Goal: Navigation & Orientation: Go to known website

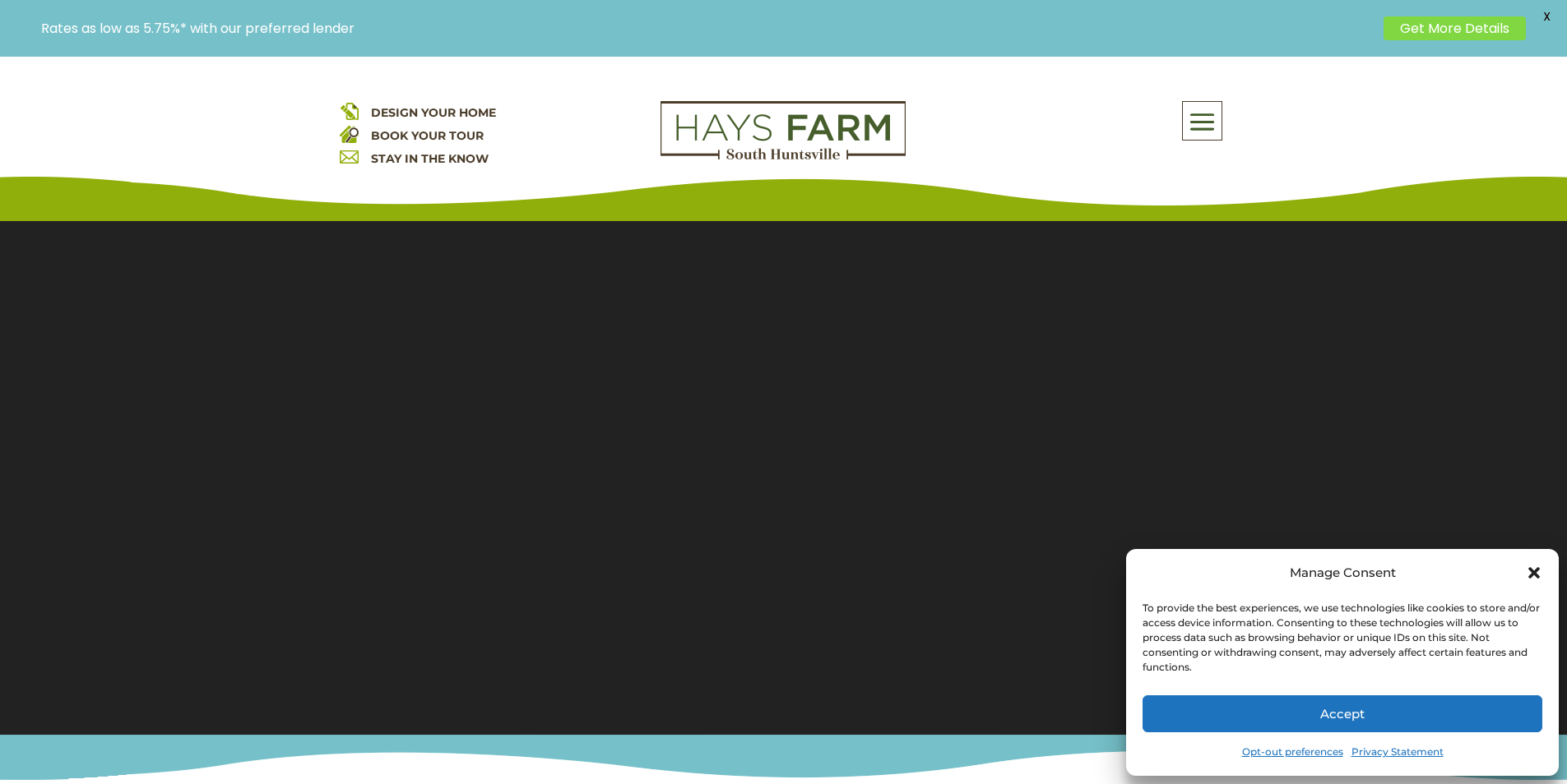
click at [1294, 727] on button "Accept" at bounding box center [1342, 714] width 400 height 37
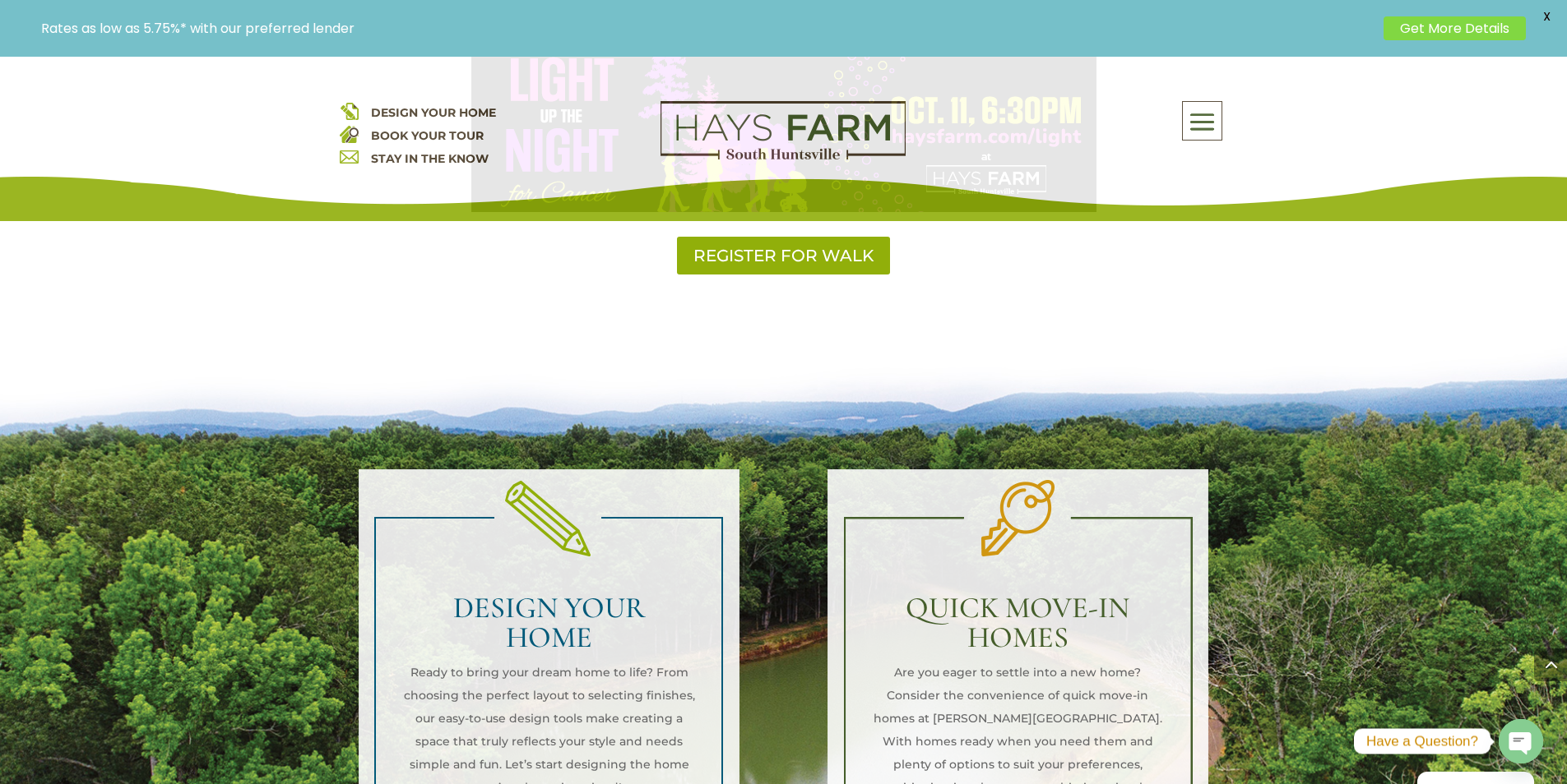
scroll to position [1233, 0]
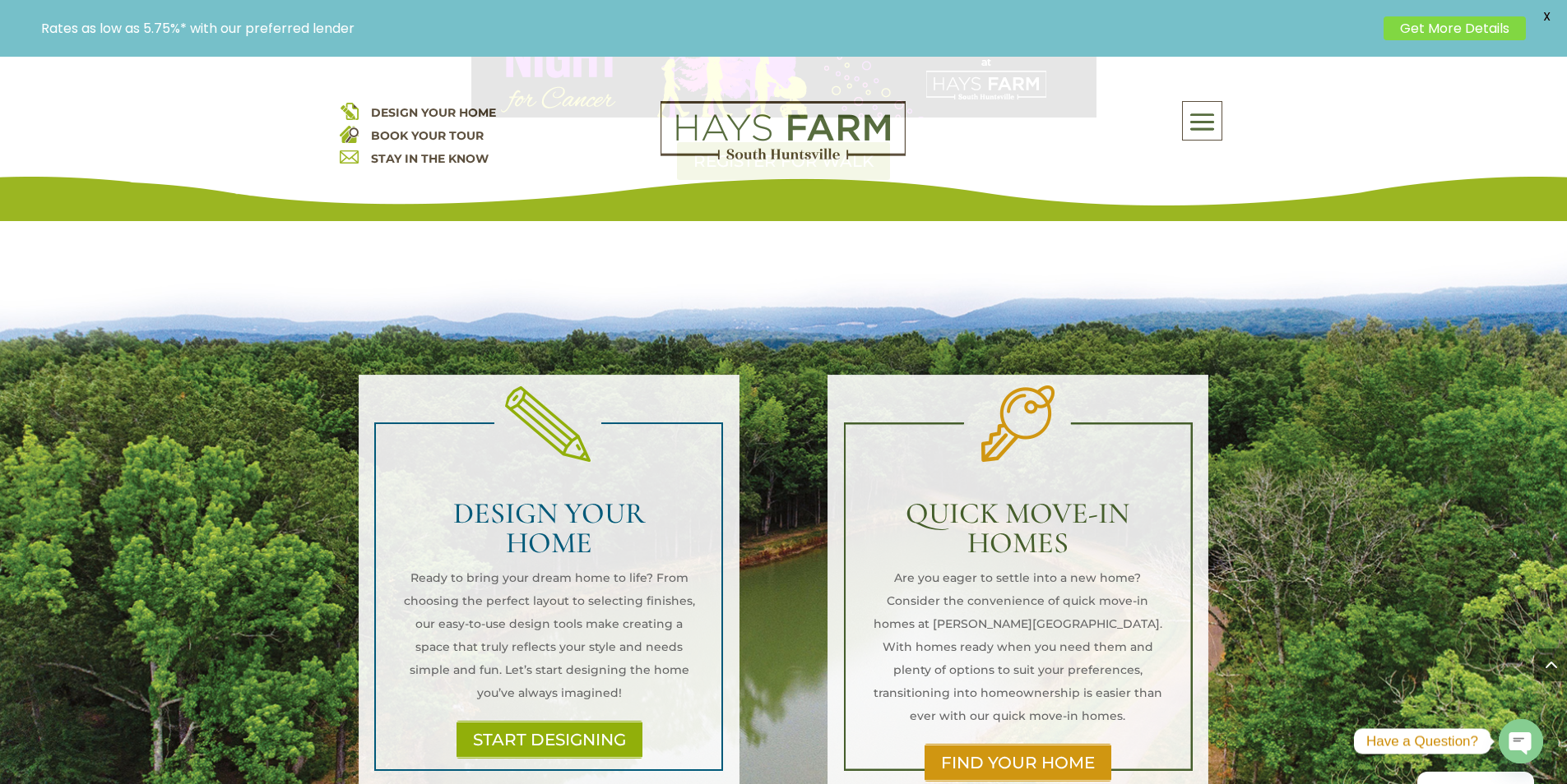
click at [853, 100] on div "DESIGN YOUR HOME BOOK YOUR TOUR STAY IN THE KNOW About Us Quick Move-in Homes A…" at bounding box center [784, 139] width 1567 height 165
click at [699, 106] on img at bounding box center [784, 130] width 245 height 59
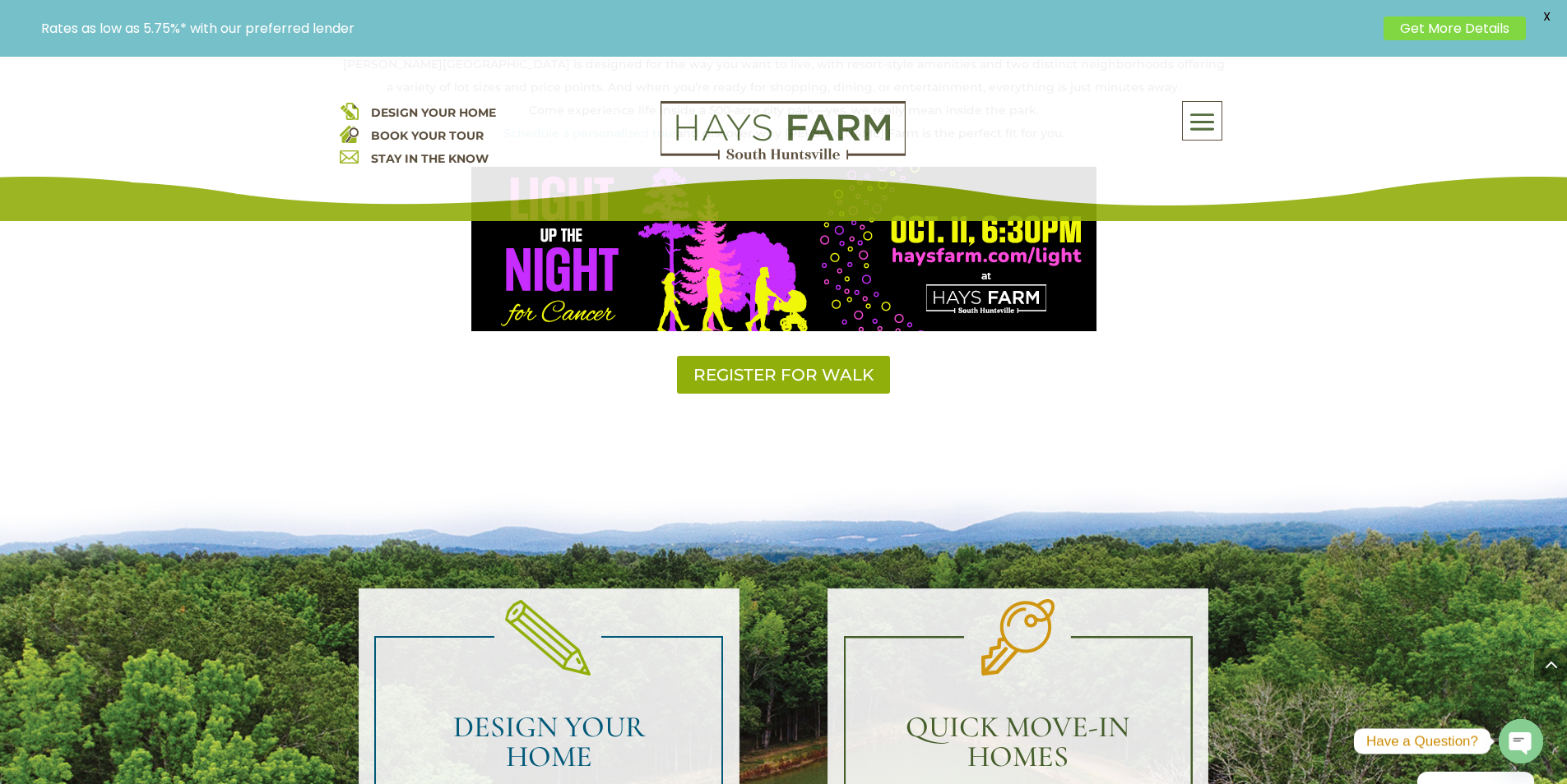
scroll to position [1151, 0]
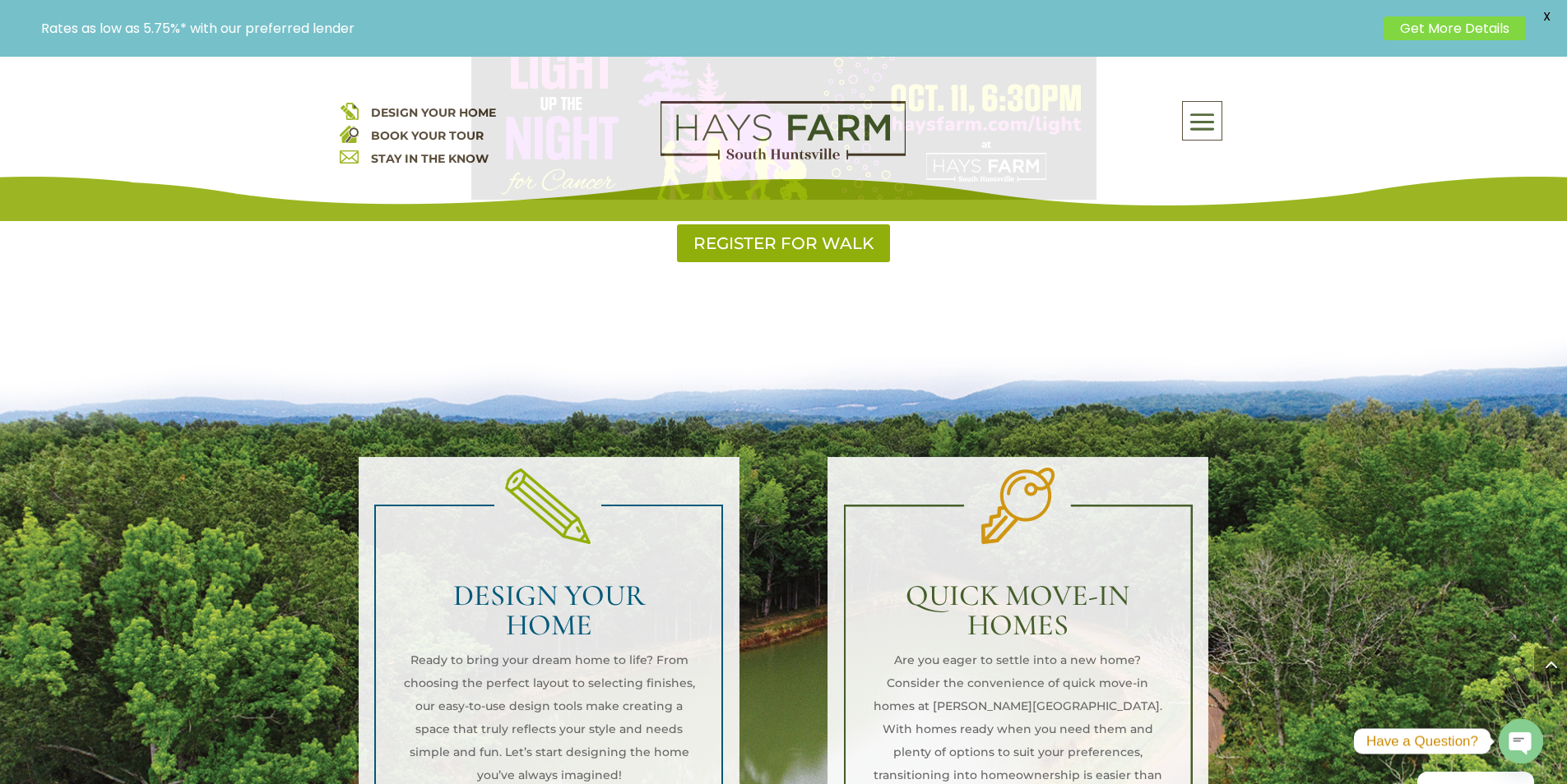
click at [847, 164] on div at bounding box center [783, 136] width 296 height 69
click at [863, 159] on img at bounding box center [784, 130] width 245 height 59
